Goal: Information Seeking & Learning: Find specific fact

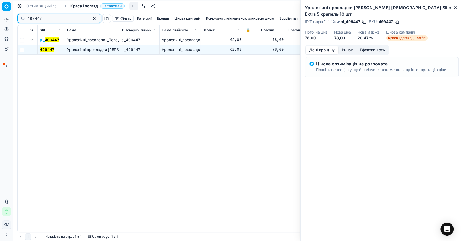
drag, startPoint x: 33, startPoint y: 17, endPoint x: 14, endPoint y: 15, distance: 19.4
click at [14, 15] on div "Pricing platform Аналітика Цінова оптимізація Асортимент продукції Шаблони Серв…" at bounding box center [231, 120] width 463 height 241
paste input "162575"
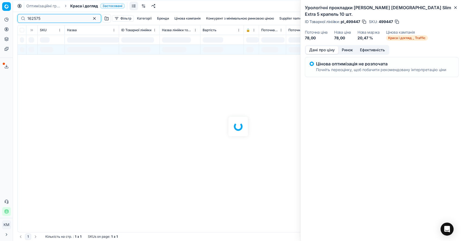
type input "162575"
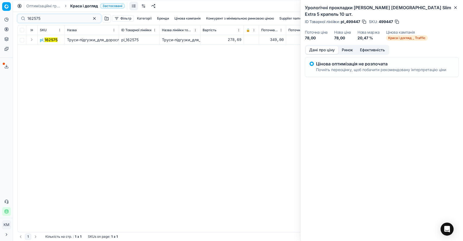
click at [31, 41] on button "Expand" at bounding box center [31, 39] width 7 height 7
click at [44, 51] on mark "162575" at bounding box center [46, 49] width 13 height 5
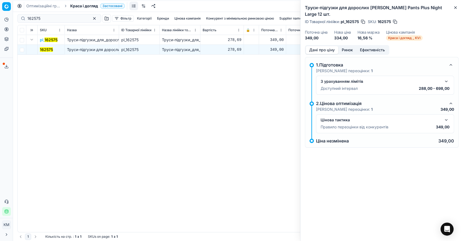
click at [343, 46] on button "Ринок" at bounding box center [347, 50] width 18 height 8
click at [320, 46] on button "Дані про ціну" at bounding box center [321, 50] width 33 height 8
drag, startPoint x: 163, startPoint y: 169, endPoint x: 166, endPoint y: 167, distance: 3.6
click at [165, 168] on div "pl_ 162575 Труси-підгузки_для_дорослих_Tena_Pants_Plus_Night_Largе_12_шт. pl_16…" at bounding box center [238, 133] width 440 height 197
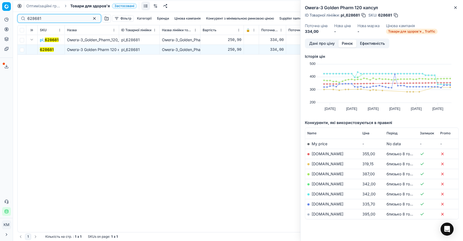
drag, startPoint x: 40, startPoint y: 18, endPoint x: 20, endPoint y: 15, distance: 20.0
click at [20, 15] on div "628681" at bounding box center [59, 18] width 84 height 9
paste input "757503"
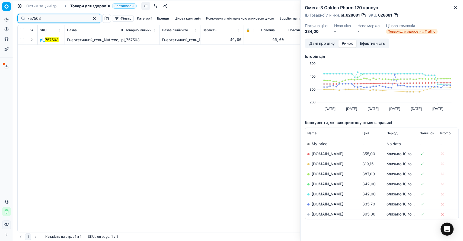
type input "757503"
click at [30, 39] on button "Expand" at bounding box center [31, 39] width 7 height 7
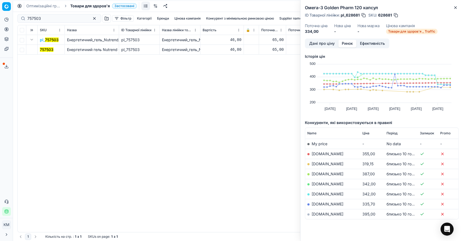
click at [47, 48] on mark "757503" at bounding box center [47, 49] width 14 height 5
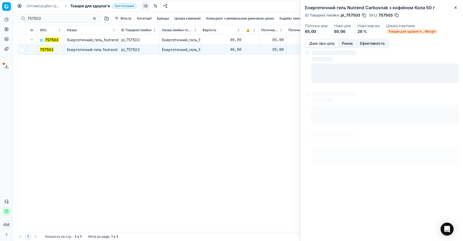
click at [318, 43] on button "Дані про ціну" at bounding box center [321, 44] width 33 height 8
